Goal: Obtain resource: Download file/media

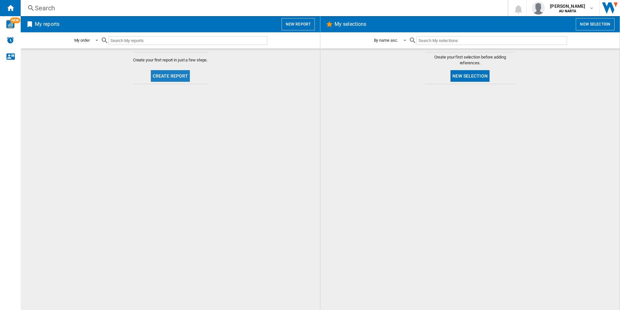
click at [174, 70] on button "Create report" at bounding box center [170, 76] width 39 height 12
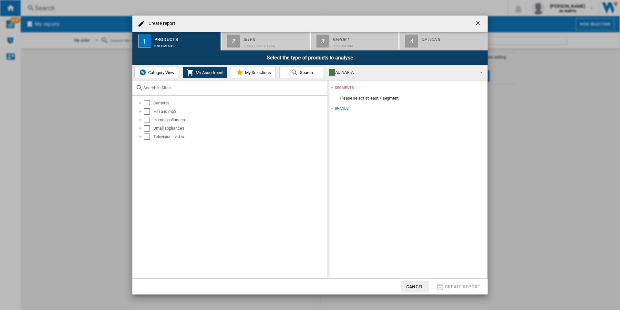
click at [154, 75] on button "Category View" at bounding box center [156, 73] width 45 height 12
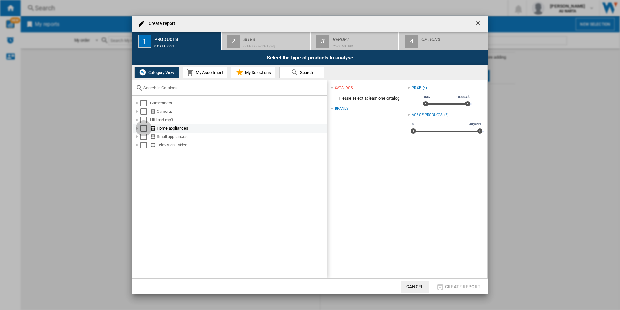
click at [142, 126] on div "Select" at bounding box center [144, 128] width 6 height 6
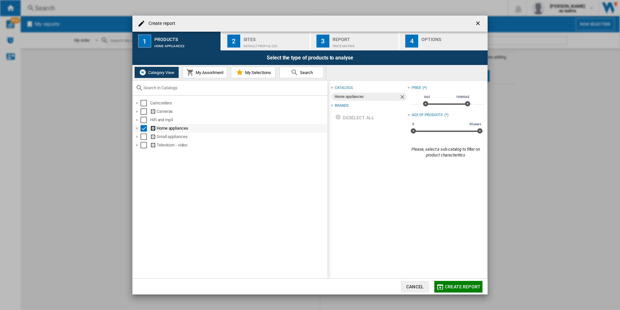
click at [137, 128] on div at bounding box center [137, 128] width 6 height 6
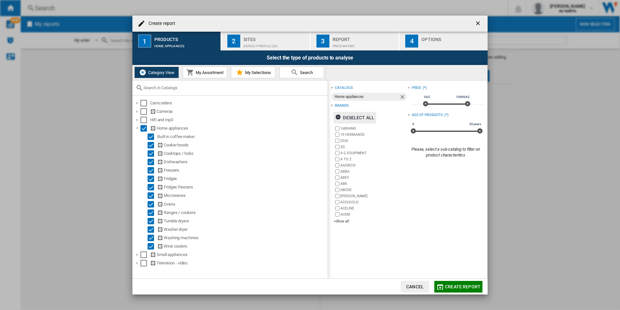
click at [362, 116] on div "Deselect all" at bounding box center [354, 118] width 39 height 12
click at [341, 220] on div "+Show all" at bounding box center [370, 221] width 73 height 5
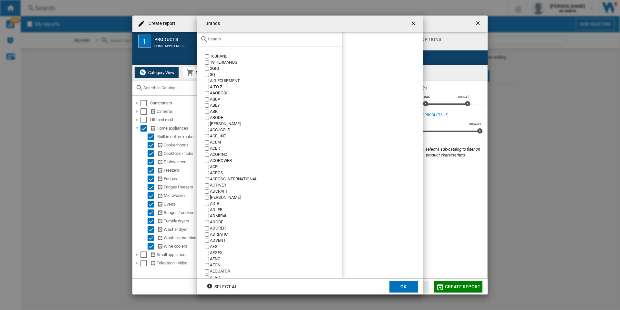
click at [266, 43] on div at bounding box center [269, 39] width 145 height 15
drag, startPoint x: 266, startPoint y: 41, endPoint x: 254, endPoint y: 41, distance: 12.3
click at [258, 41] on input "text" at bounding box center [273, 39] width 131 height 5
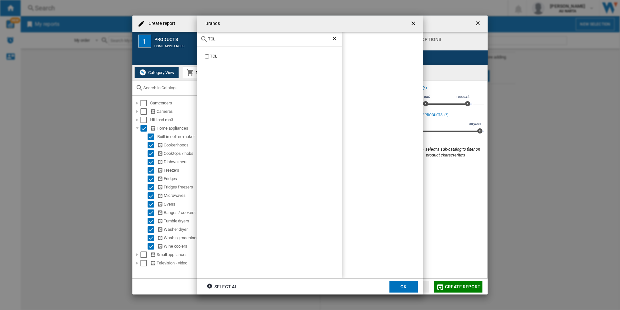
type input "TCL"
click at [214, 57] on div "TCL" at bounding box center [276, 56] width 132 height 6
click at [398, 284] on button "OK" at bounding box center [404, 287] width 28 height 12
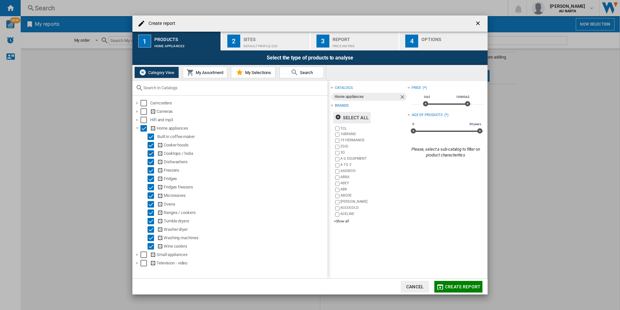
click at [343, 42] on div "Price Matrix" at bounding box center [365, 44] width 64 height 7
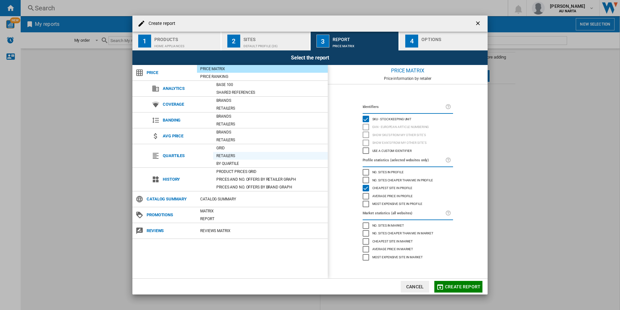
click at [231, 157] on div "Retailers" at bounding box center [270, 155] width 115 height 6
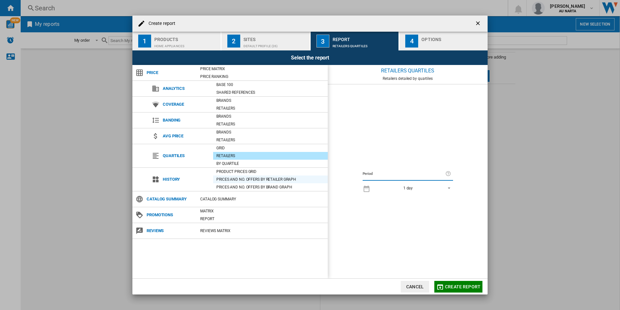
click at [238, 178] on div "Prices and No. offers by retailer graph" at bounding box center [270, 179] width 115 height 6
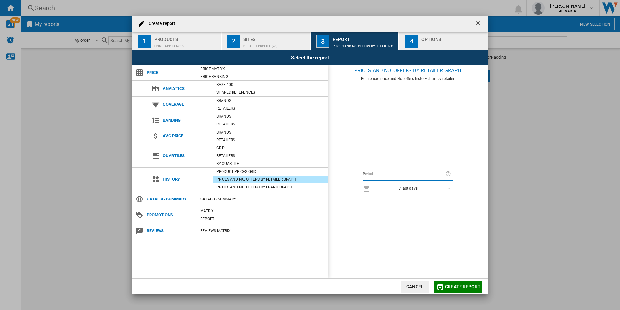
click at [435, 190] on span "7 last days" at bounding box center [408, 188] width 68 height 5
click at [225, 167] on md-backdrop at bounding box center [310, 155] width 620 height 310
click at [232, 172] on div "Product prices grid" at bounding box center [270, 171] width 115 height 6
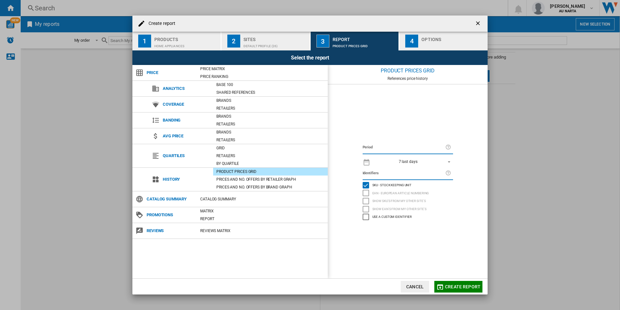
click at [415, 162] on div "7 last days" at bounding box center [408, 161] width 19 height 5
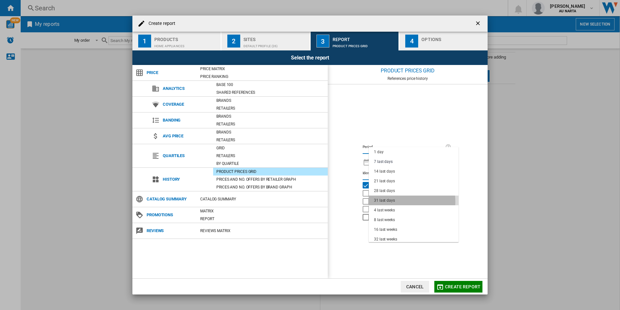
click at [391, 202] on div "31 last days" at bounding box center [384, 200] width 21 height 5
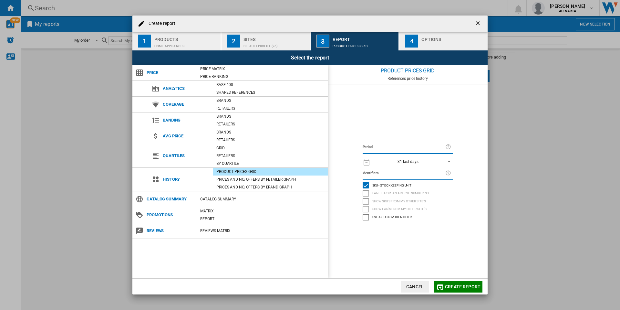
click at [466, 289] on button "Create report" at bounding box center [458, 287] width 48 height 12
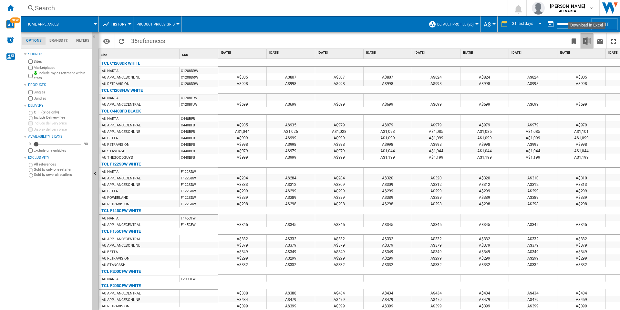
click at [590, 42] on img "Download in Excel" at bounding box center [587, 41] width 8 height 8
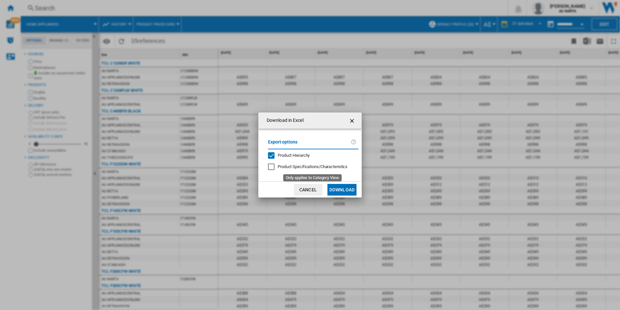
click at [336, 168] on span "Product Specifications/Characteristics" at bounding box center [313, 166] width 70 height 5
click at [342, 189] on button "Download" at bounding box center [342, 190] width 29 height 12
